Goal: Information Seeking & Learning: Find specific fact

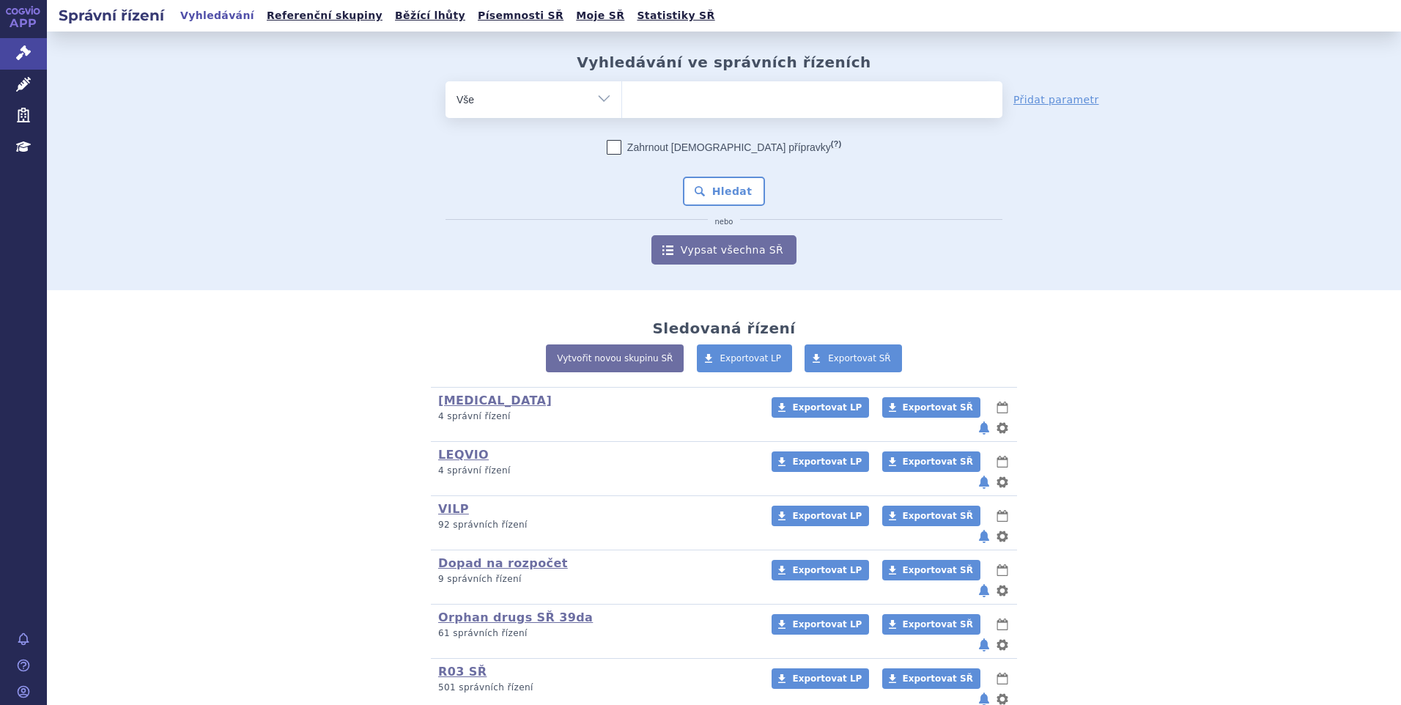
click at [654, 112] on span at bounding box center [812, 99] width 380 height 37
click at [622, 112] on select at bounding box center [621, 99] width 1 height 37
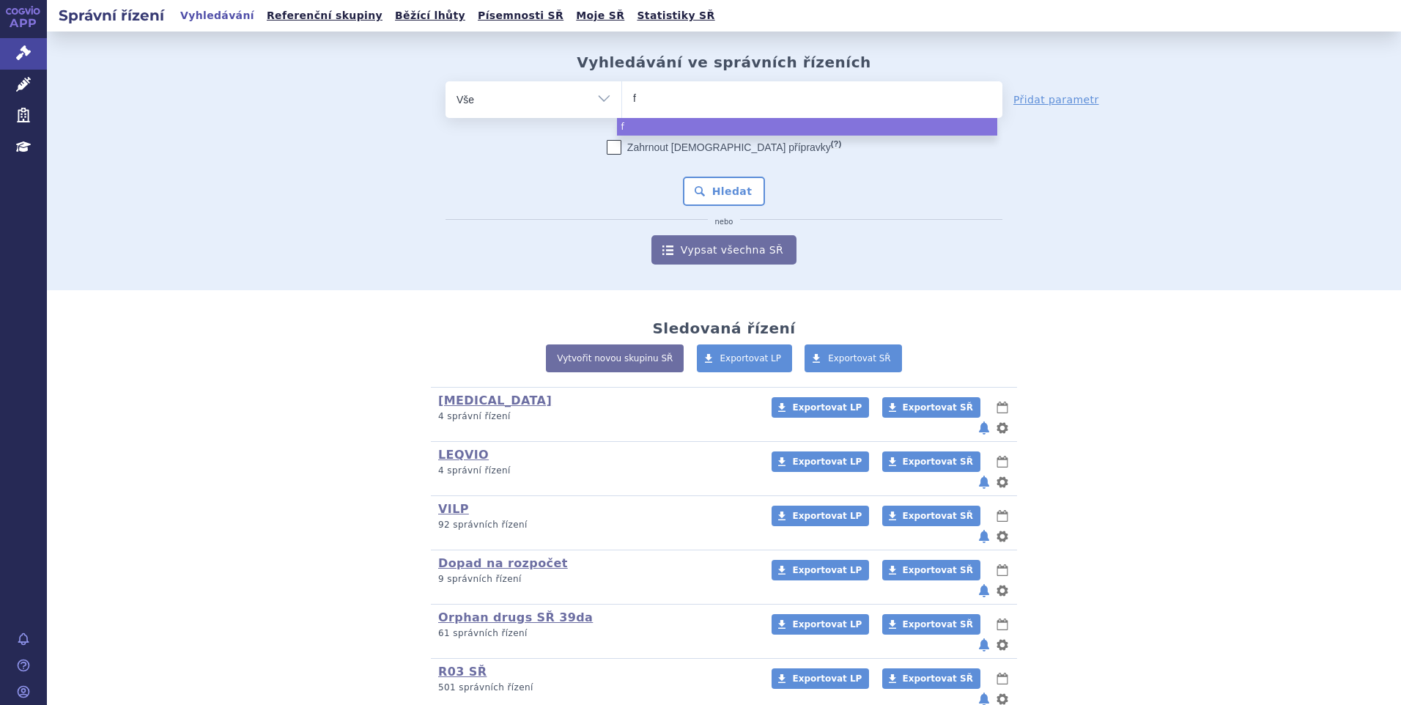
type input "fi"
type input "fint"
type input "fintep"
type input "fintepla"
select select "fintepla"
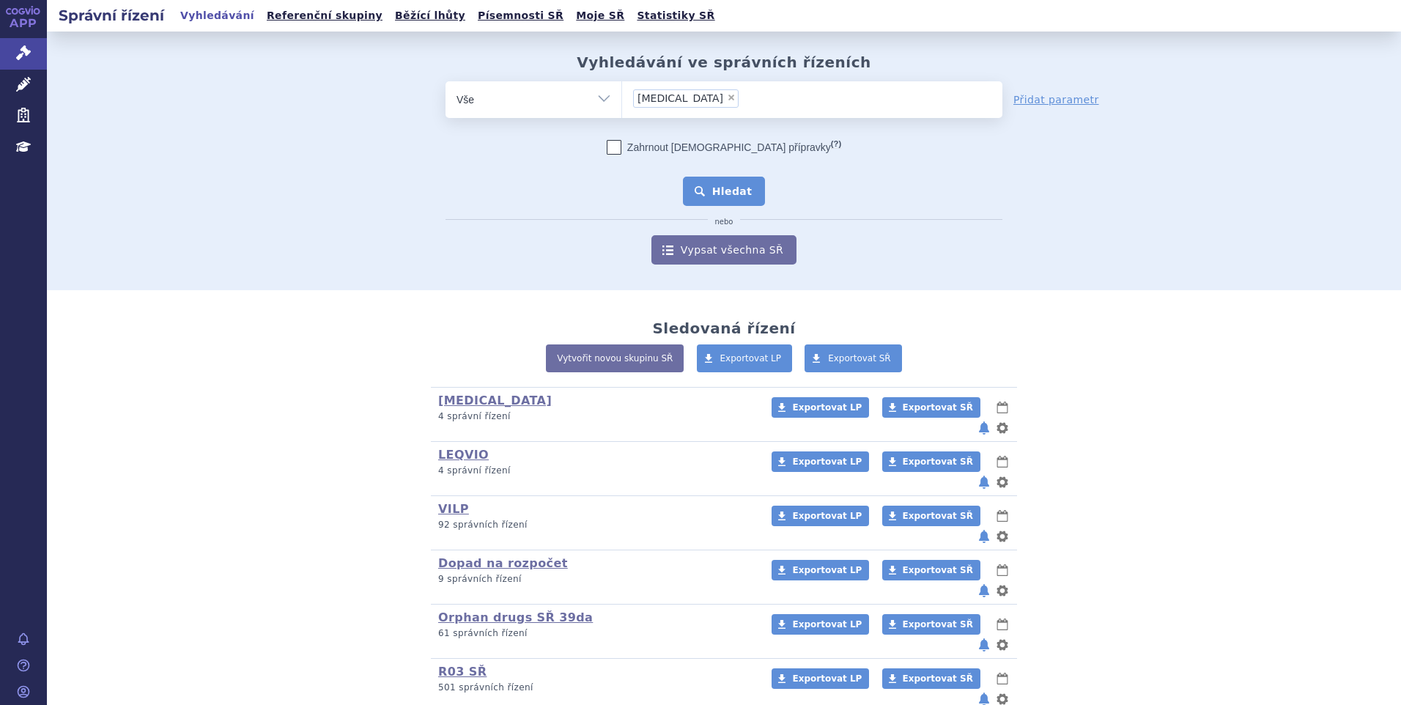
click at [742, 196] on button "Hledat" at bounding box center [724, 191] width 83 height 29
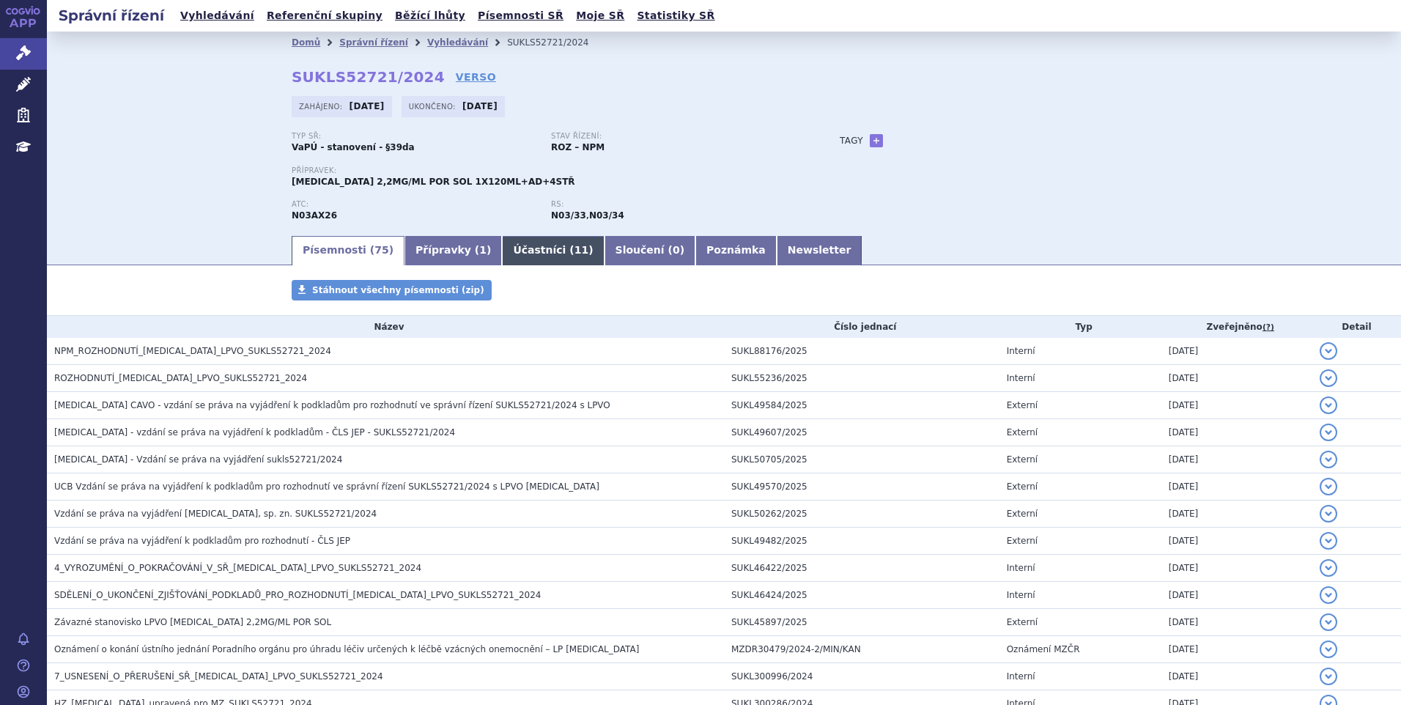
click at [502, 250] on link "Účastníci ( 11 )" at bounding box center [553, 250] width 102 height 29
